Goal: Information Seeking & Learning: Learn about a topic

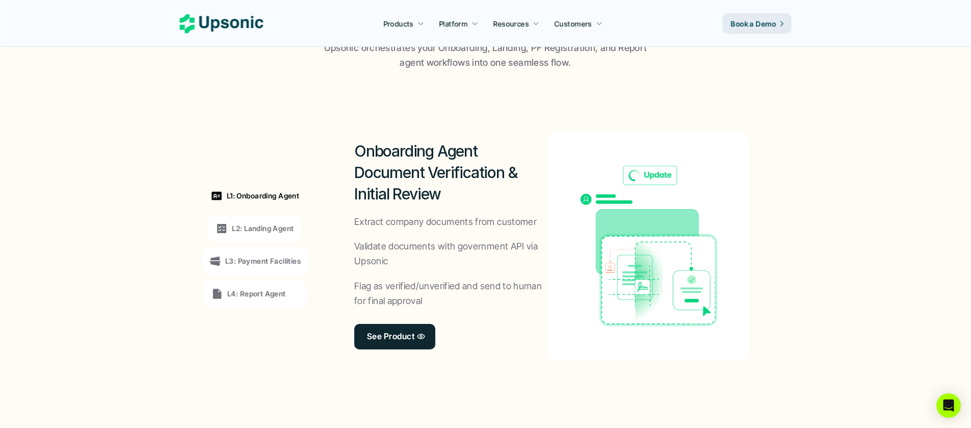
scroll to position [730, 0]
click at [267, 227] on p "L2: Landing Agent" at bounding box center [263, 227] width 62 height 11
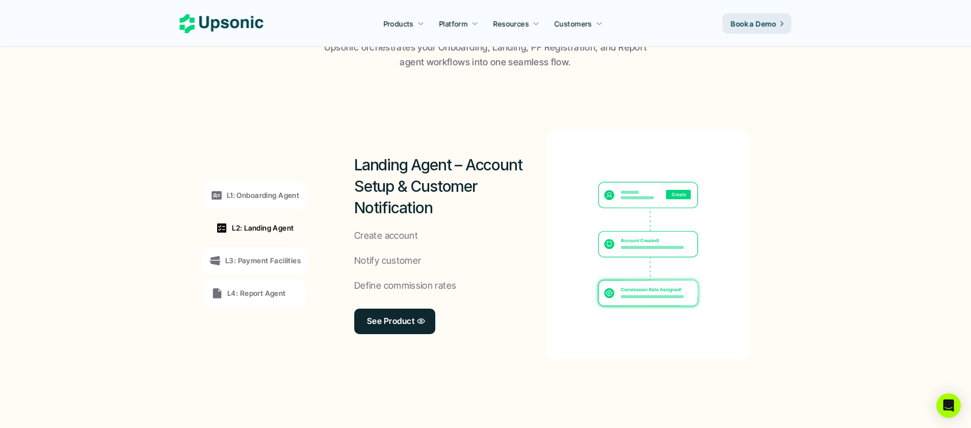
click at [262, 260] on p "L3: Payment Facilities" at bounding box center [262, 260] width 75 height 11
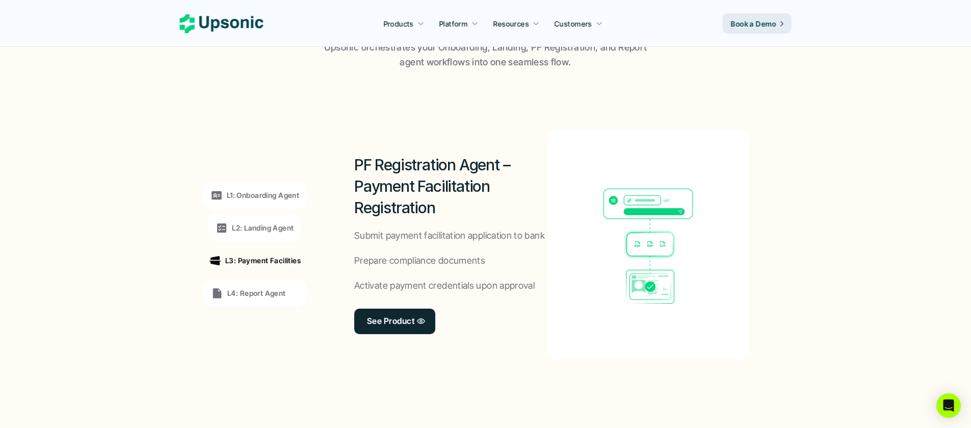
click at [262, 286] on div "L4: Report Agent" at bounding box center [254, 293] width 103 height 28
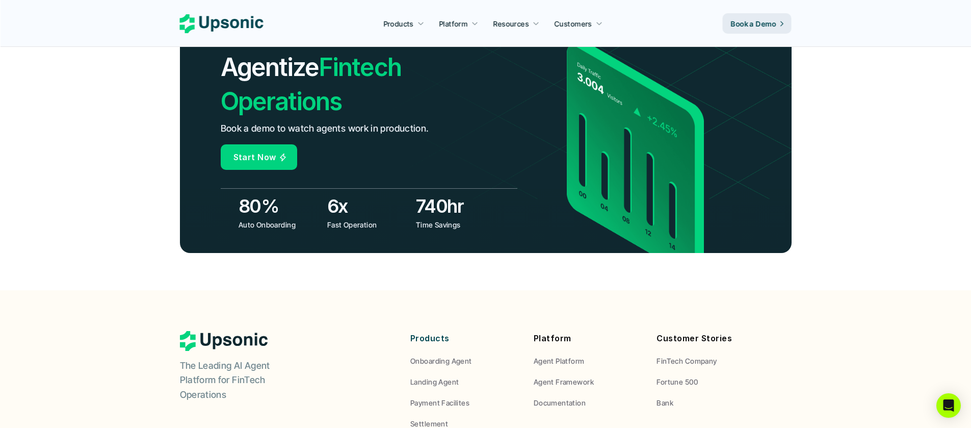
scroll to position [3825, 0]
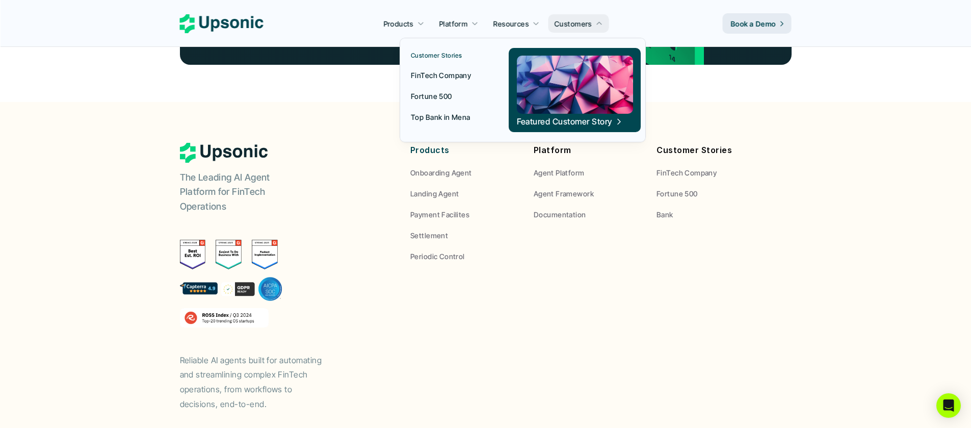
click at [445, 96] on p "Fortune 500" at bounding box center [431, 96] width 41 height 11
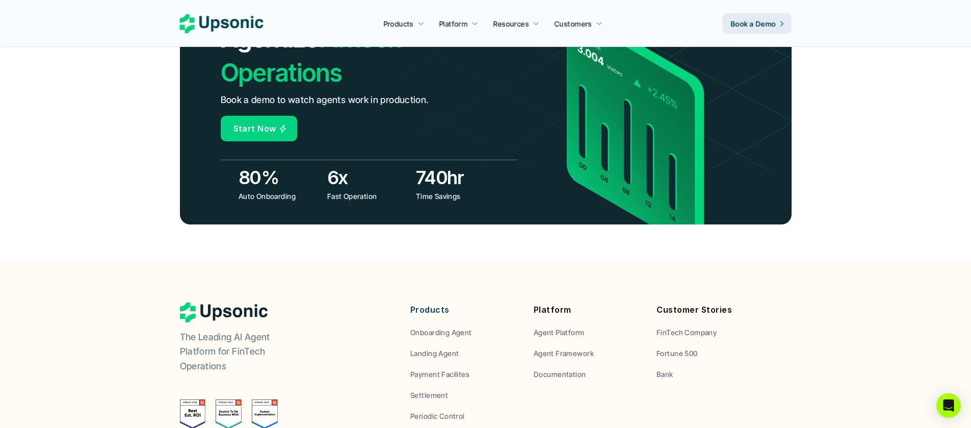
scroll to position [3471, 0]
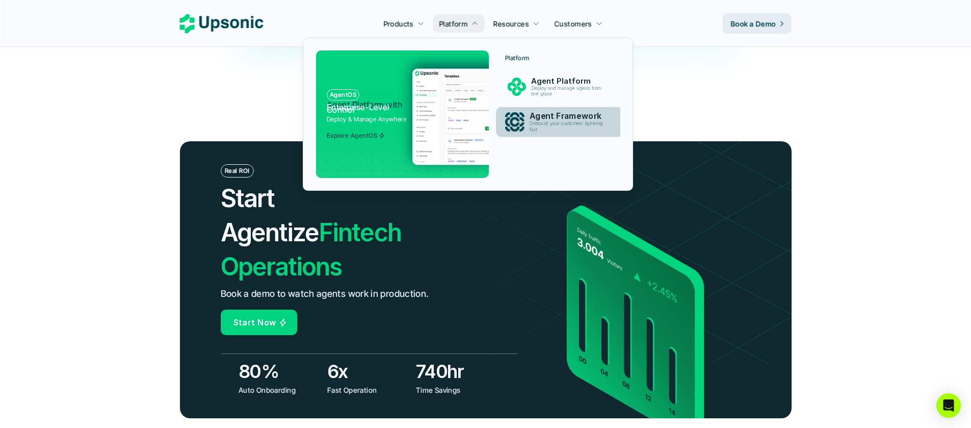
click at [544, 94] on p "Deploy and manage agents from one place" at bounding box center [568, 91] width 74 height 11
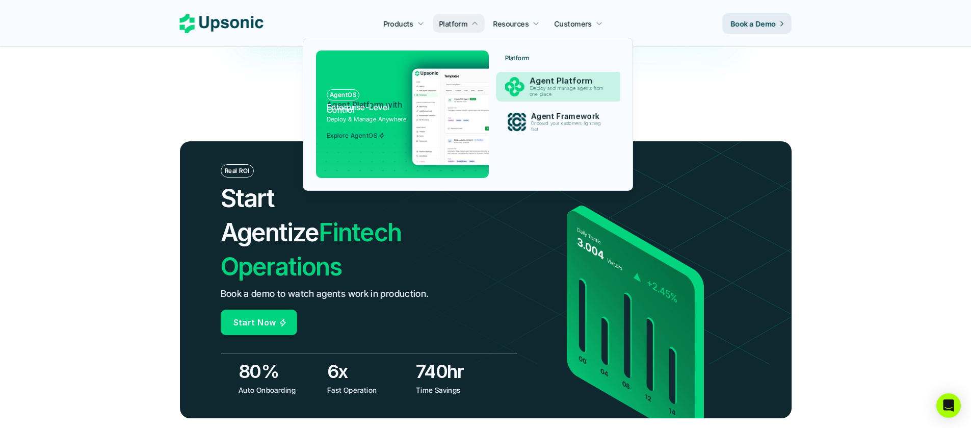
click at [540, 87] on p "Deploy and manage agents from one place" at bounding box center [569, 92] width 78 height 12
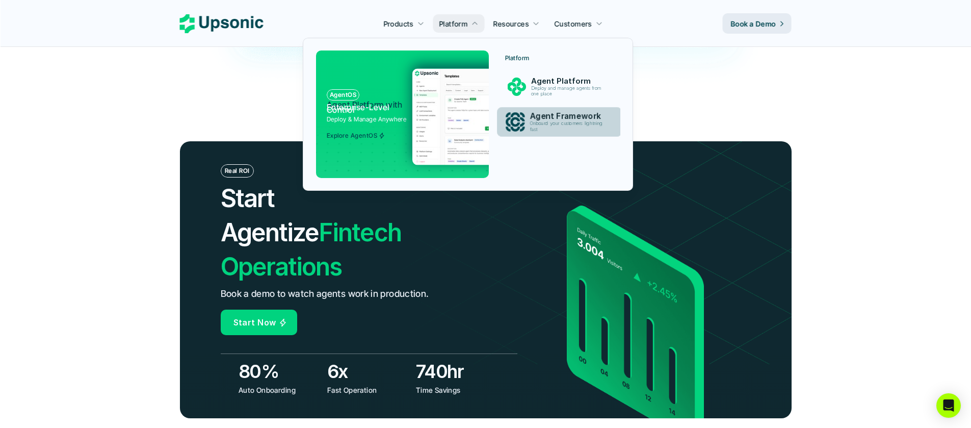
click at [540, 119] on p "Agent Framework" at bounding box center [569, 117] width 79 height 10
click at [406, 24] on div at bounding box center [468, 102] width 330 height 176
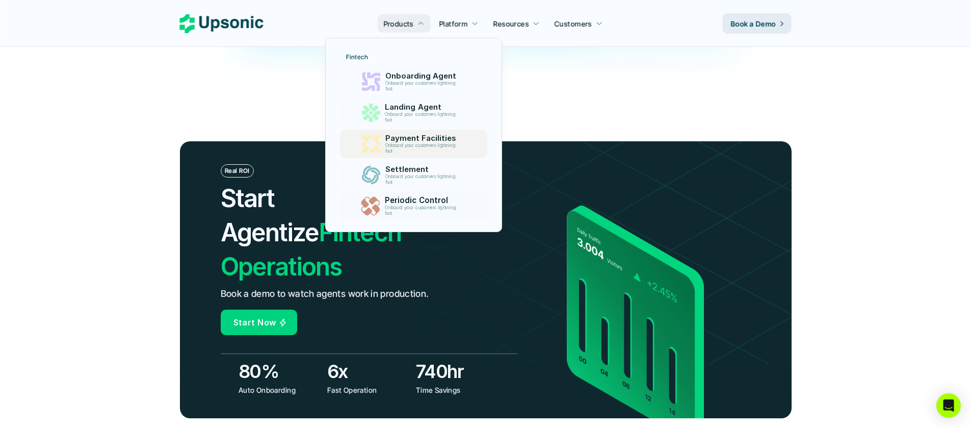
click at [417, 115] on p "Onboard your customers lightning fast" at bounding box center [423, 117] width 74 height 11
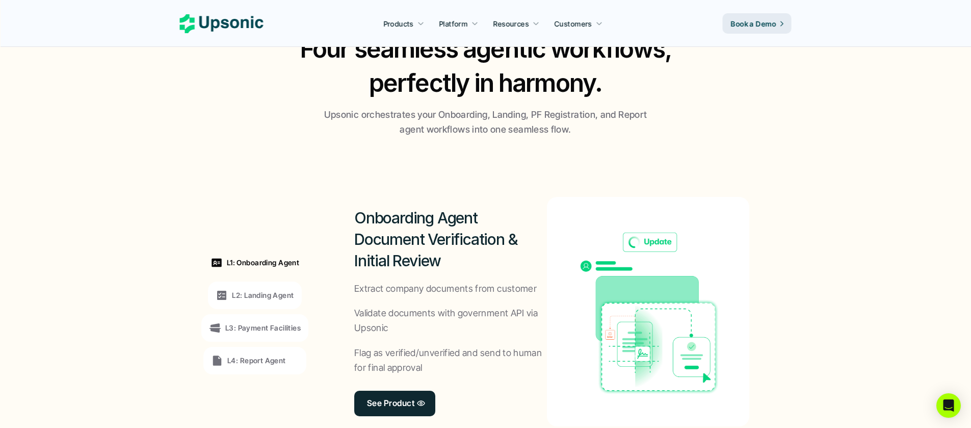
scroll to position [663, 0]
